Goal: Register for event/course

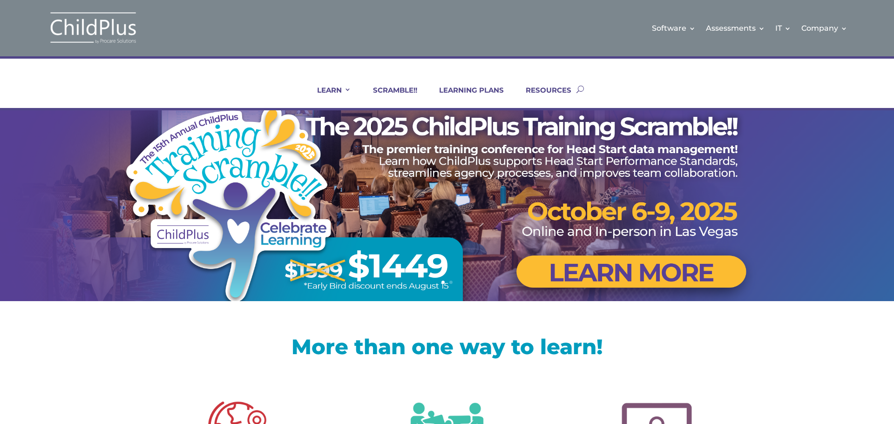
click at [567, 148] on link "Certifications and PIR Coaching" at bounding box center [579, 144] width 93 height 23
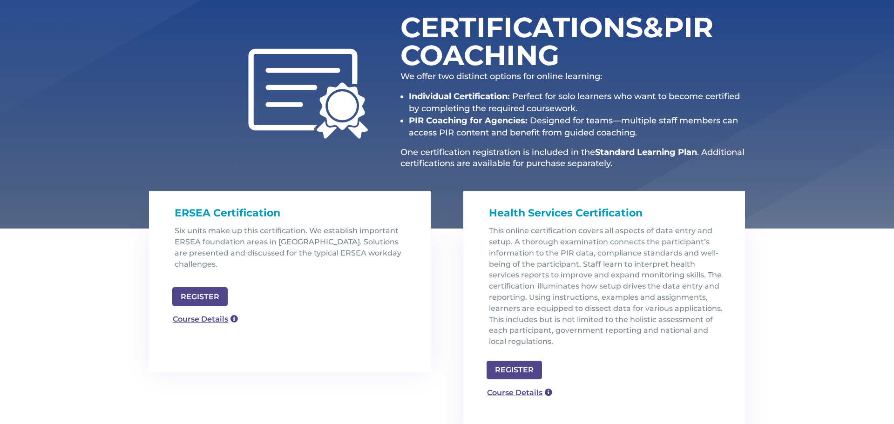
scroll to position [149, 0]
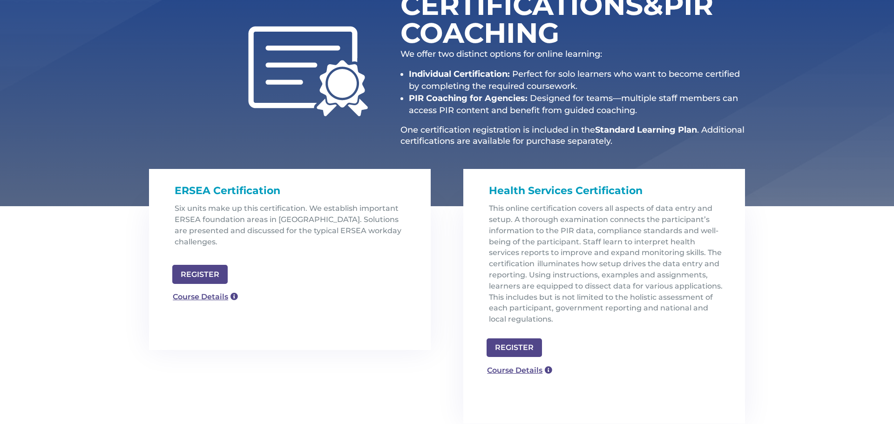
click at [198, 265] on link "REGISTER" at bounding box center [199, 274] width 55 height 19
click at [208, 289] on link "Course Details" at bounding box center [205, 297] width 75 height 17
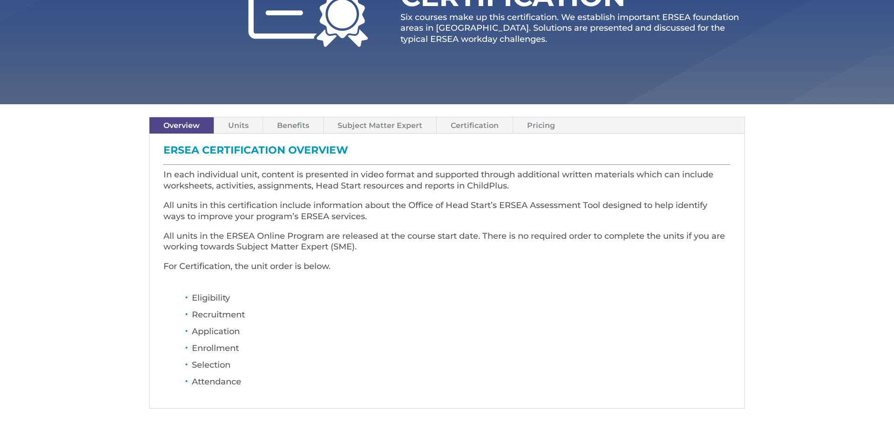
scroll to position [186, 0]
click at [532, 128] on link "Pricing" at bounding box center [541, 125] width 56 height 16
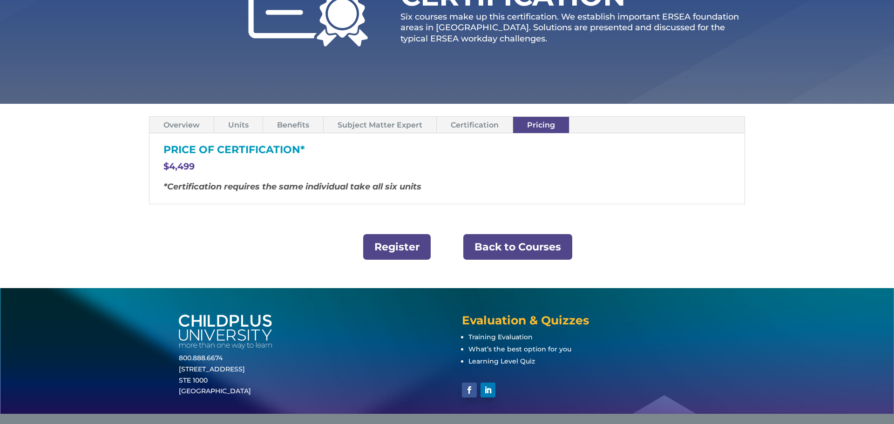
click at [186, 122] on link "Overview" at bounding box center [182, 125] width 64 height 16
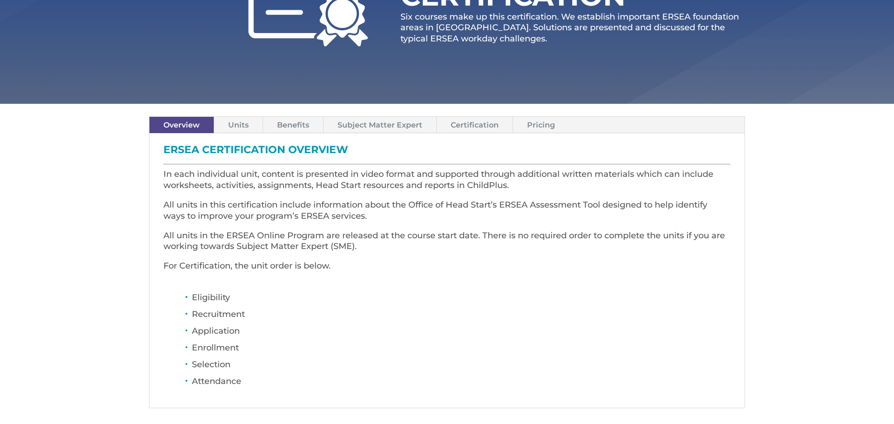
drag, startPoint x: 186, startPoint y: 122, endPoint x: 704, endPoint y: 204, distance: 524.5
click at [704, 204] on p "All units in this certification include information about the Office of Head St…" at bounding box center [447, 215] width 567 height 31
